Goal: Find contact information: Find contact information

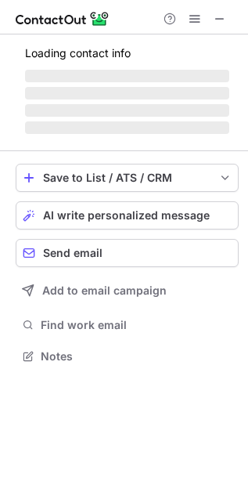
scroll to position [366, 248]
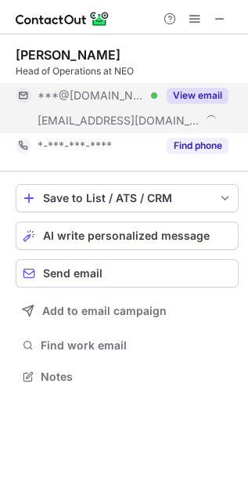
click at [180, 96] on button "View email" at bounding box center [198, 96] width 62 height 16
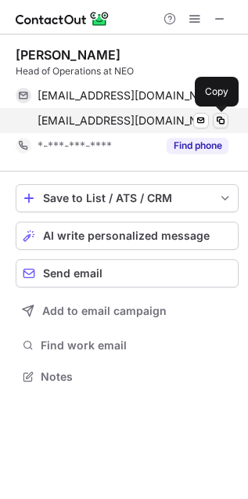
click at [218, 122] on span at bounding box center [221, 120] width 13 height 13
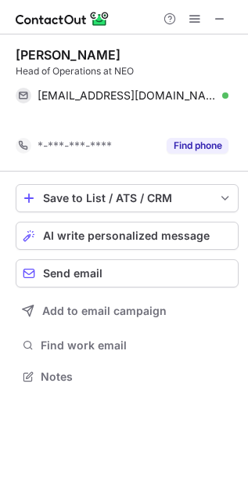
scroll to position [9, 8]
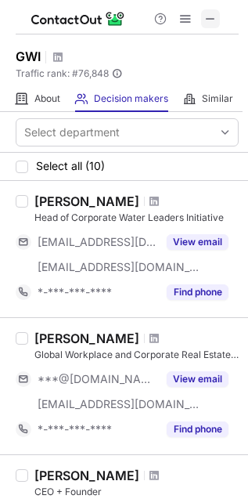
click at [211, 13] on span at bounding box center [210, 19] width 13 height 13
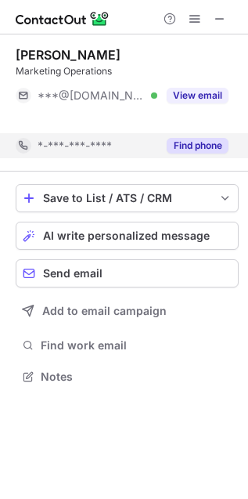
scroll to position [9, 8]
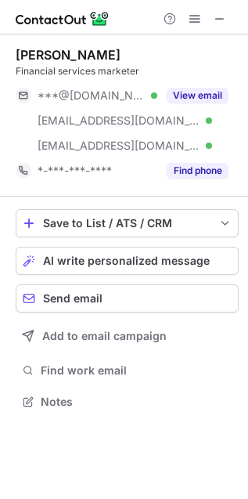
scroll to position [390, 248]
click at [220, 22] on span at bounding box center [220, 19] width 13 height 13
